Goal: Information Seeking & Learning: Learn about a topic

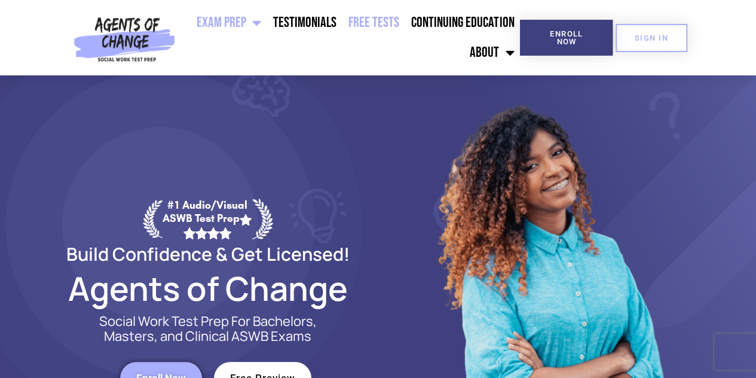
click at [387, 22] on link "Free Tests" at bounding box center [373, 23] width 63 height 30
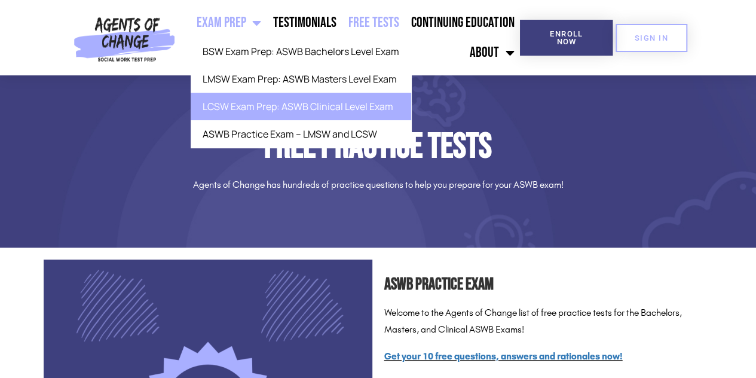
click at [279, 104] on link "LCSW Exam Prep: ASWB Clinical Level Exam" at bounding box center [301, 106] width 220 height 27
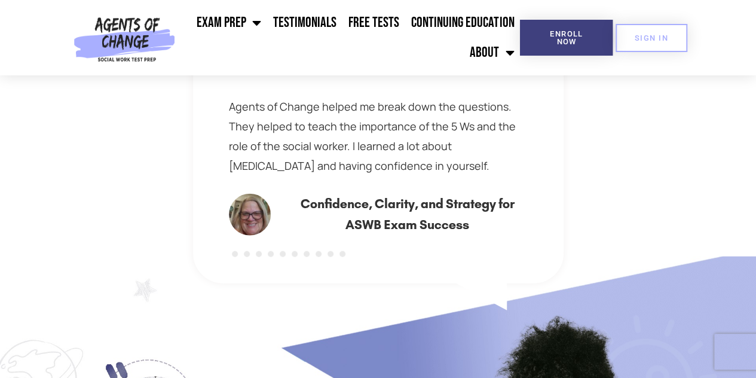
scroll to position [3585, 0]
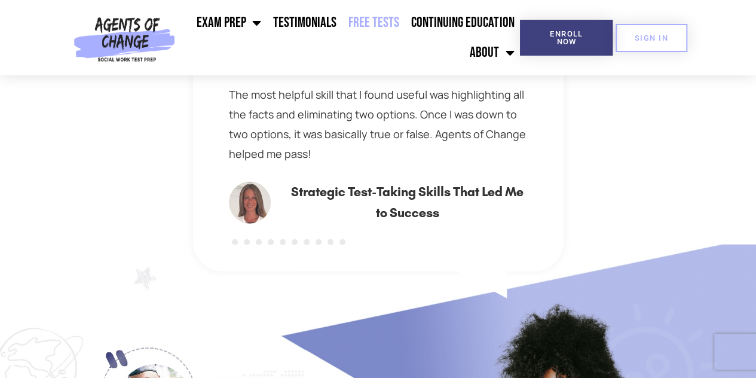
click at [376, 20] on link "Free Tests" at bounding box center [373, 23] width 63 height 30
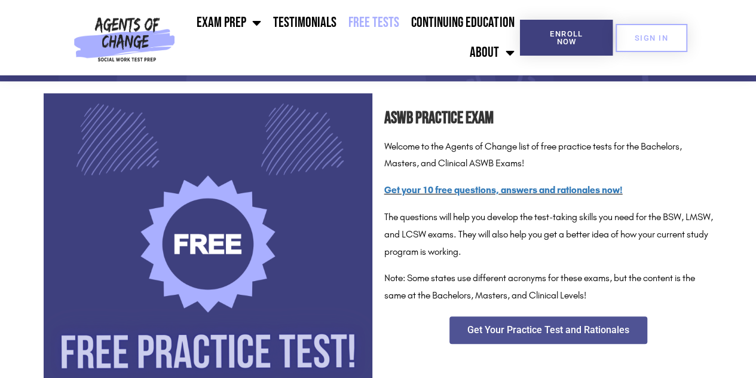
scroll to position [179, 0]
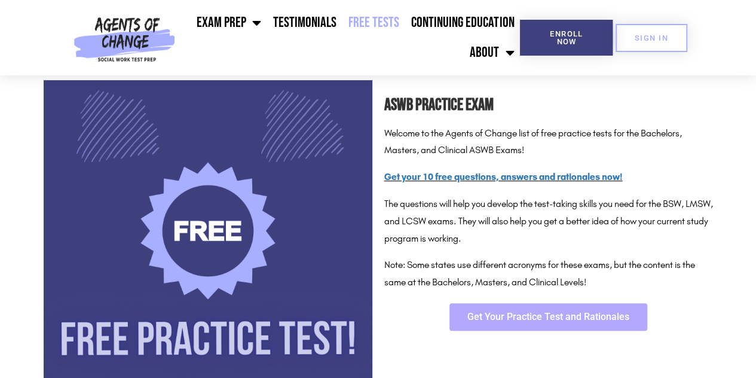
click at [513, 315] on span "Get Your Practice Test and Rationales" at bounding box center [548, 317] width 162 height 10
